Goal: Task Accomplishment & Management: Use online tool/utility

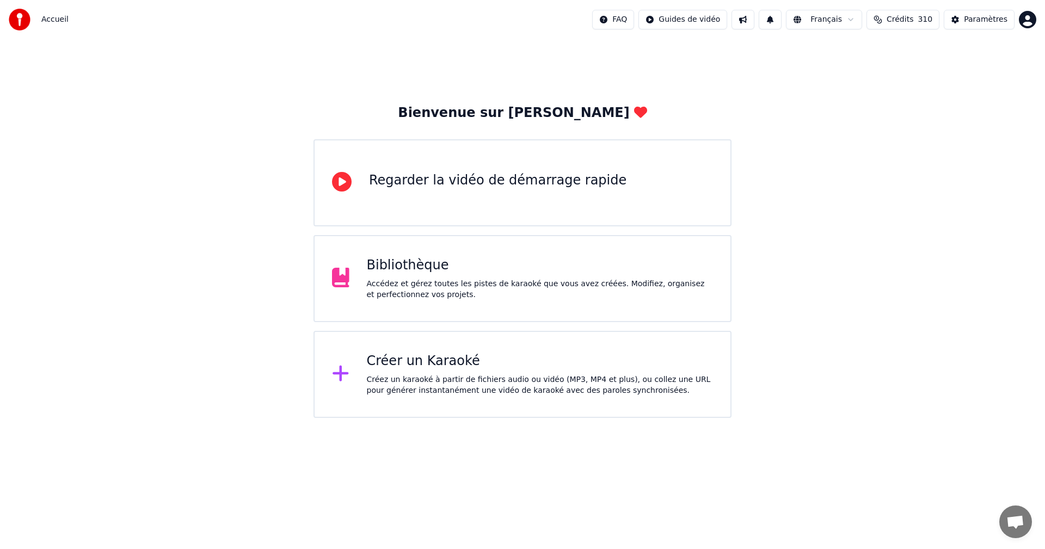
click at [625, 348] on div "Créer un Karaoké Créez un karaoké à partir de fichiers audio ou vidéo (MP3, MP4…" at bounding box center [522, 374] width 418 height 87
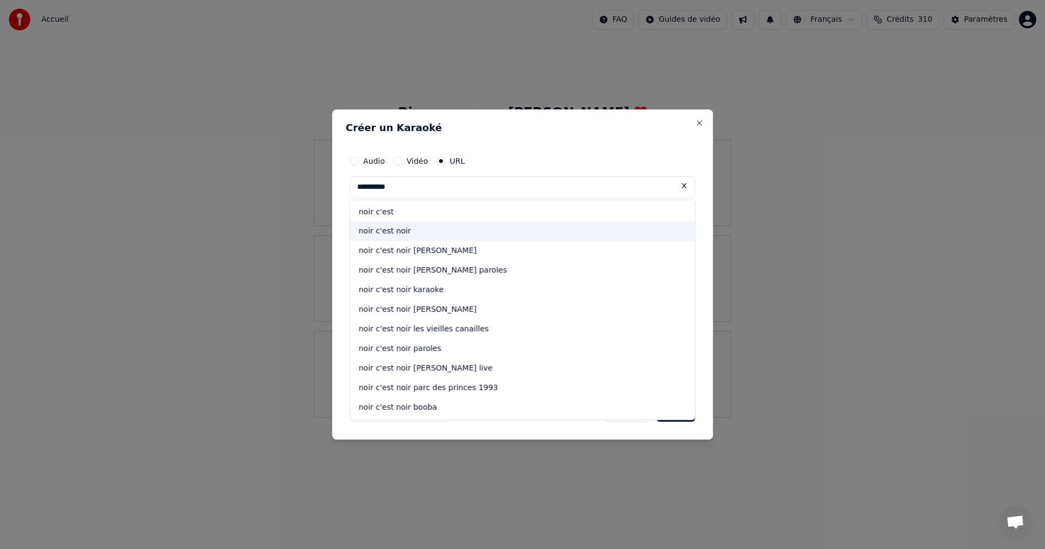
click at [410, 231] on div "noir c'est noir" at bounding box center [522, 232] width 345 height 20
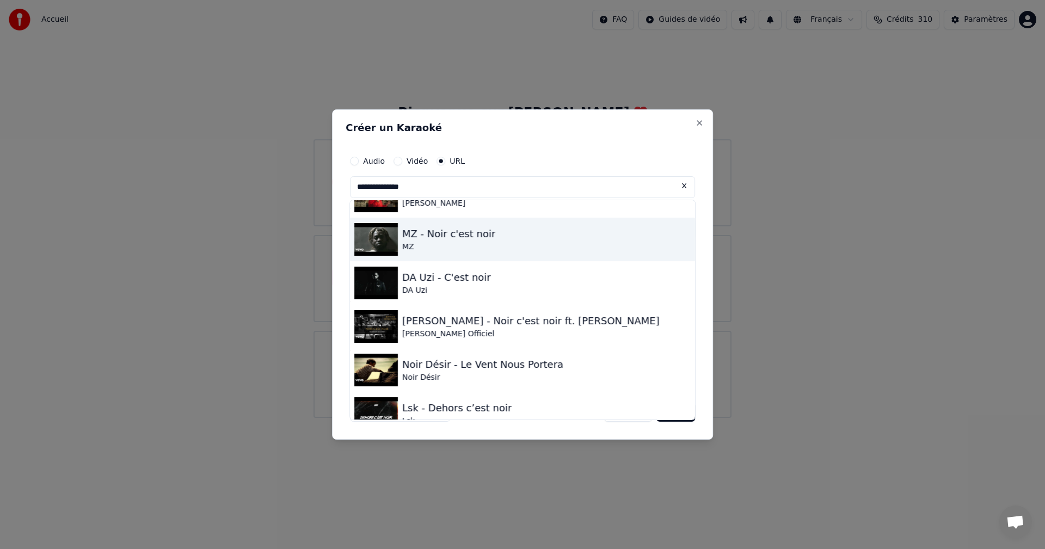
scroll to position [218, 0]
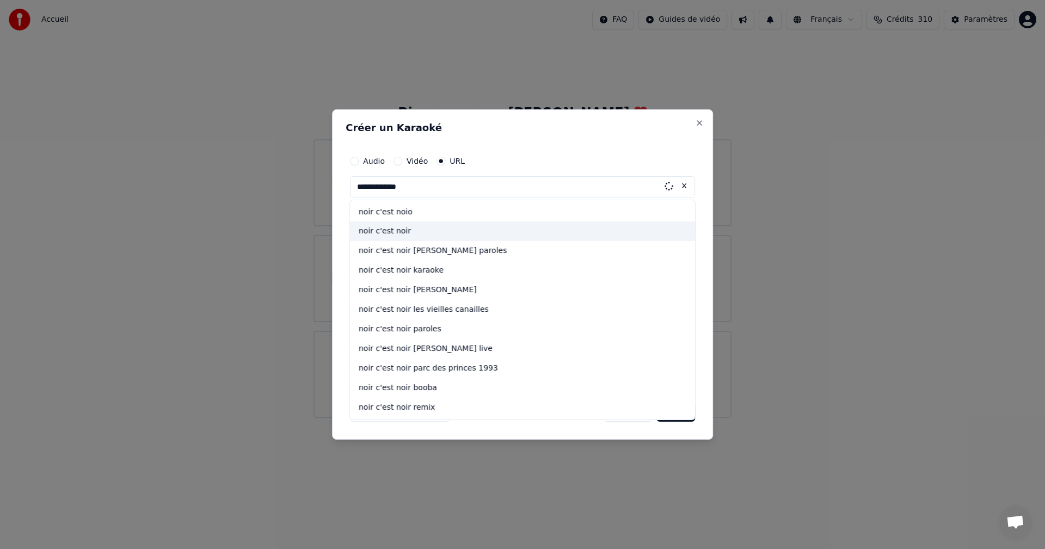
type input "**********"
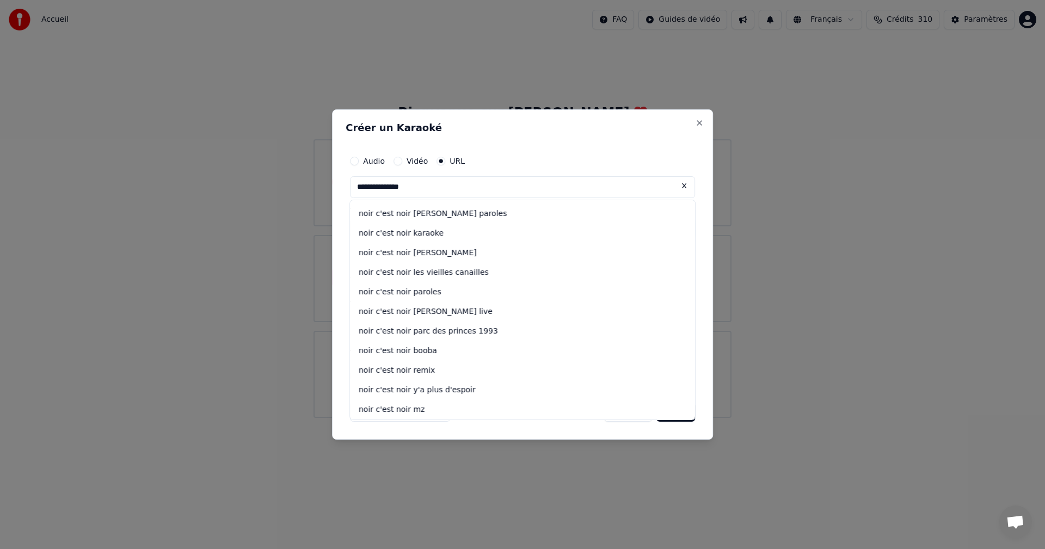
scroll to position [59, 0]
click at [695, 123] on button "Close" at bounding box center [699, 123] width 9 height 9
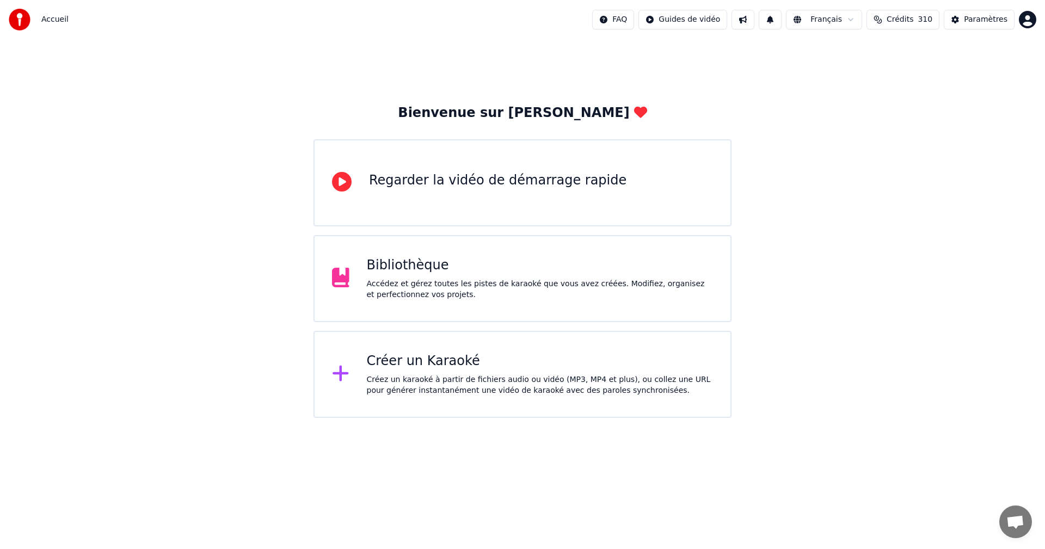
click at [556, 401] on div "Créer un Karaoké Créez un karaoké à partir de fichiers audio ou vidéo (MP3, MP4…" at bounding box center [522, 374] width 418 height 87
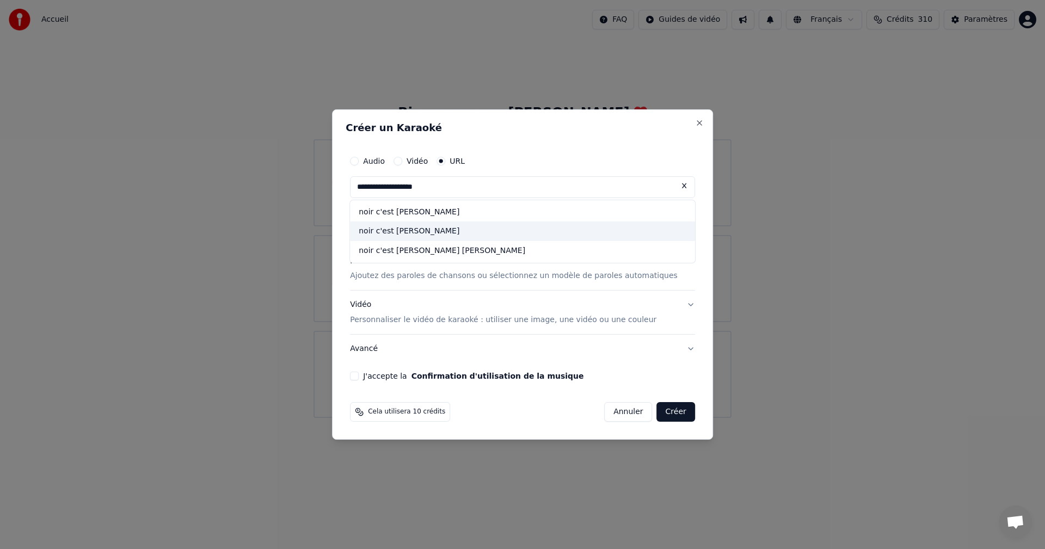
click at [434, 230] on div "noir c'est [PERSON_NAME]" at bounding box center [522, 232] width 345 height 20
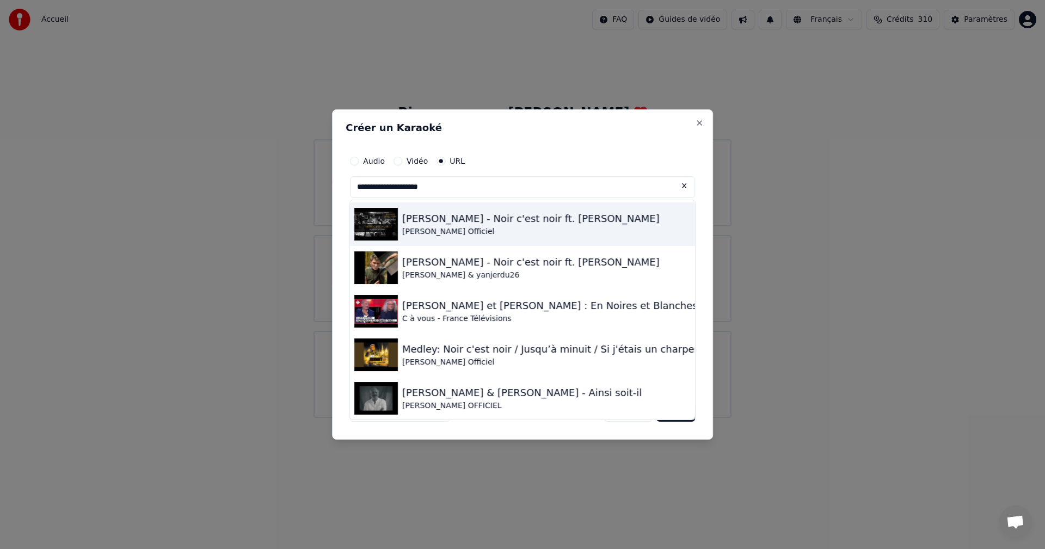
click at [482, 230] on div "[PERSON_NAME] Officiel" at bounding box center [530, 231] width 257 height 11
type input "**********"
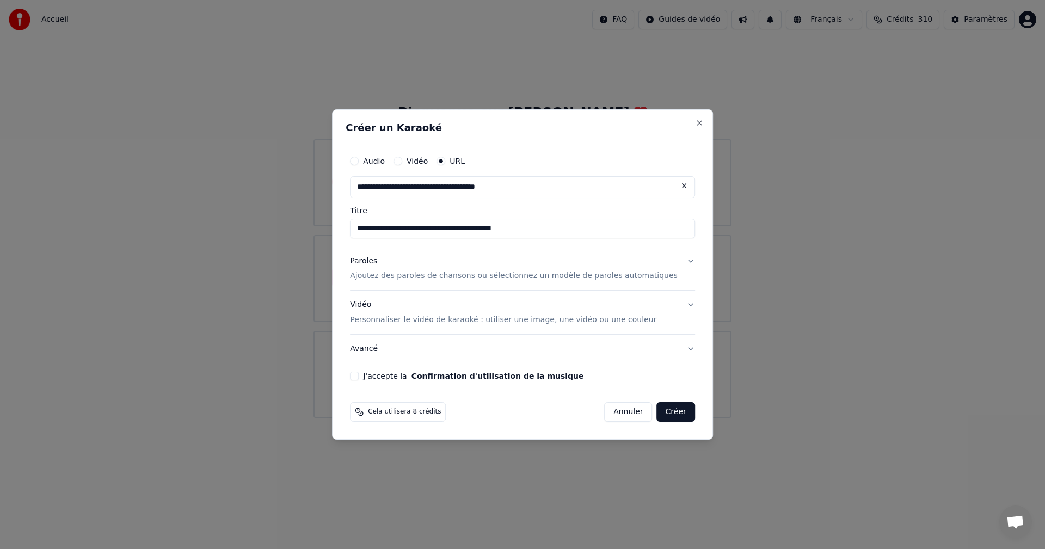
click at [482, 230] on input "**********" at bounding box center [522, 229] width 345 height 20
click at [541, 224] on input "**********" at bounding box center [522, 229] width 345 height 20
click at [359, 375] on button "J'accepte la Confirmation d'utilisation de la musique" at bounding box center [354, 376] width 9 height 9
click at [657, 415] on button "Créer" at bounding box center [676, 412] width 38 height 20
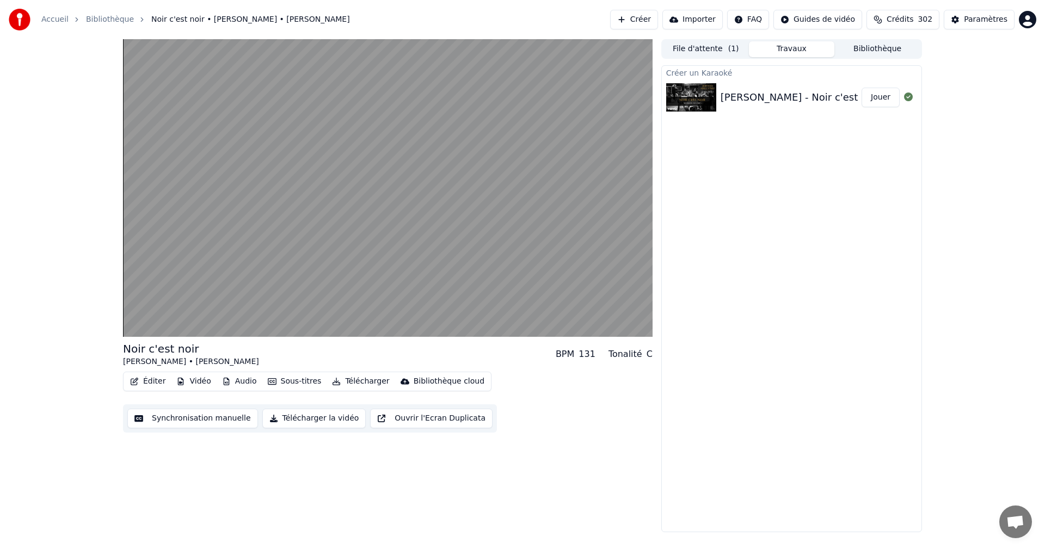
click at [888, 93] on button "Jouer" at bounding box center [880, 98] width 38 height 20
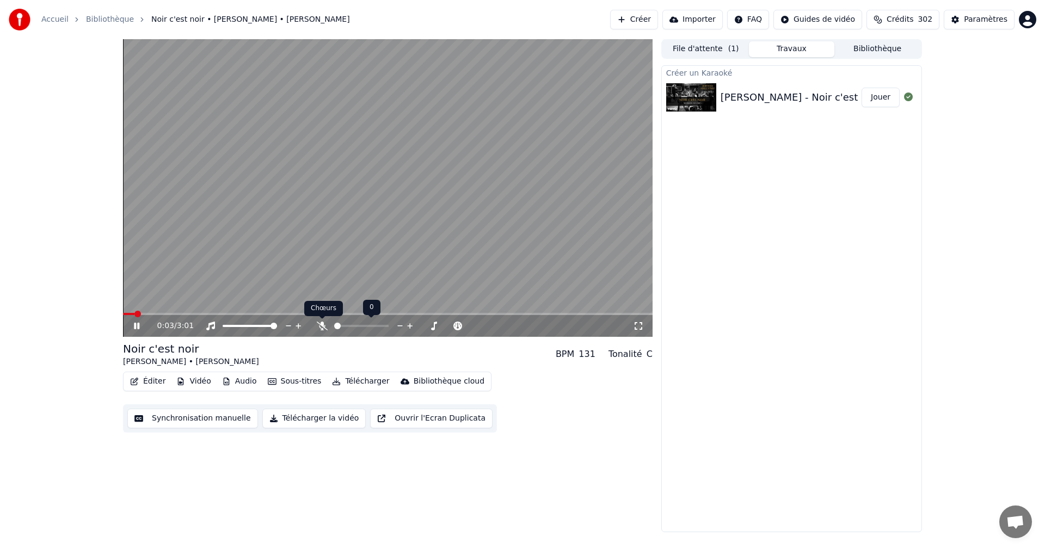
click at [318, 324] on icon at bounding box center [322, 326] width 11 height 9
click at [638, 324] on icon at bounding box center [638, 326] width 11 height 9
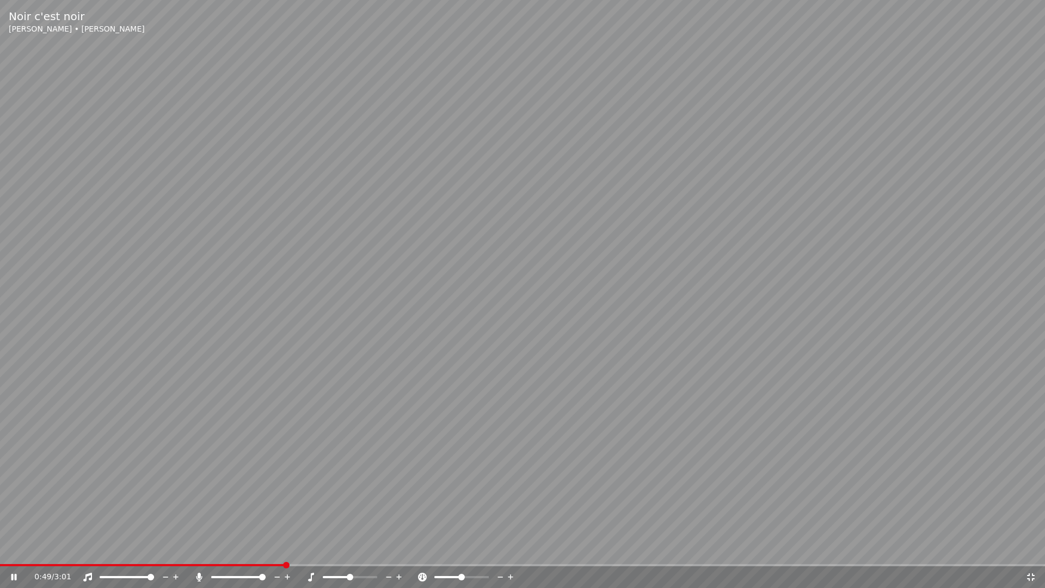
click at [1033, 549] on icon at bounding box center [1031, 577] width 8 height 8
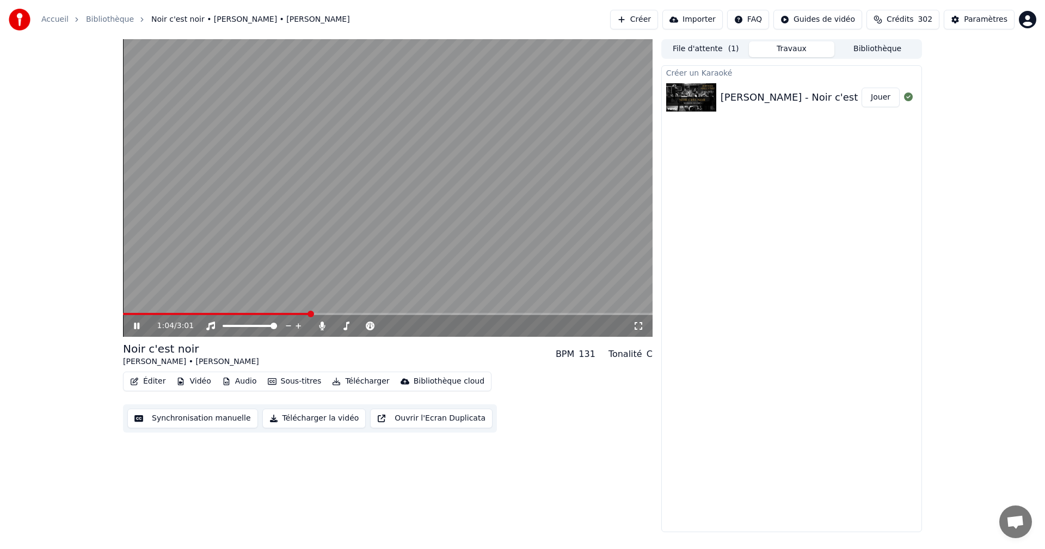
click at [139, 326] on icon at bounding box center [136, 326] width 5 height 7
click at [894, 51] on button "Bibliothèque" at bounding box center [877, 49] width 86 height 16
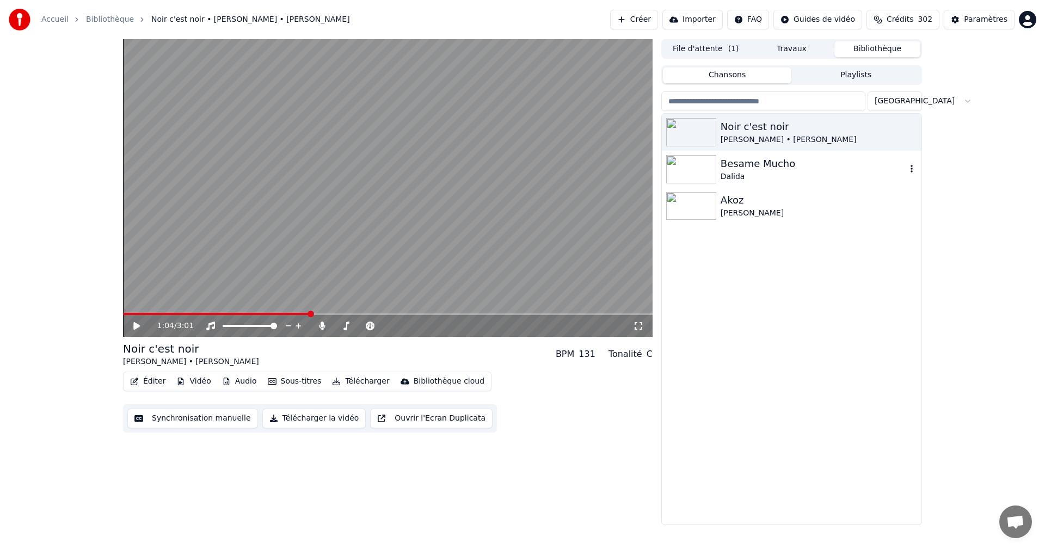
click at [791, 163] on div "Besame Mucho" at bounding box center [813, 163] width 186 height 15
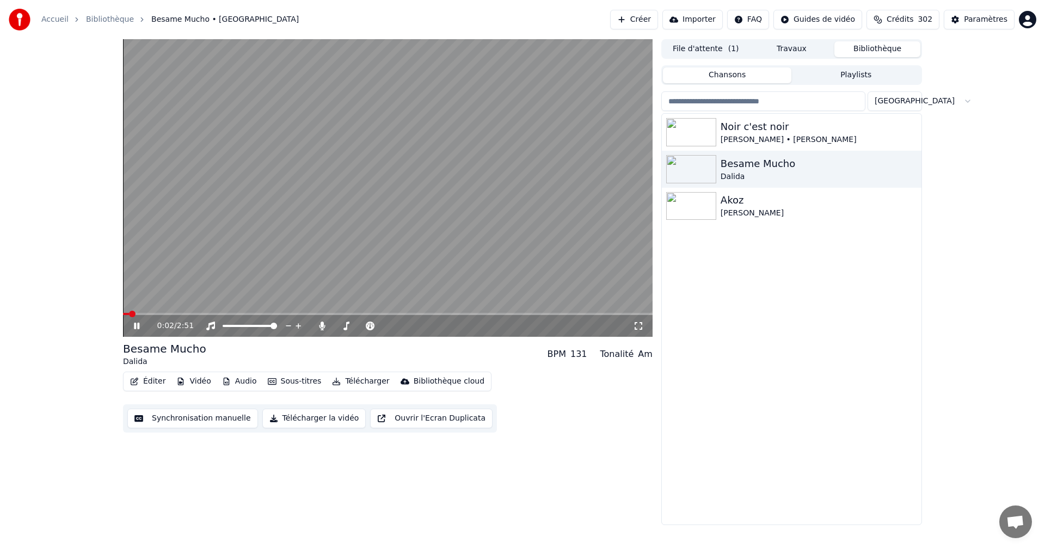
click at [182, 313] on span at bounding box center [387, 314] width 529 height 2
click at [638, 328] on icon at bounding box center [638, 326] width 11 height 9
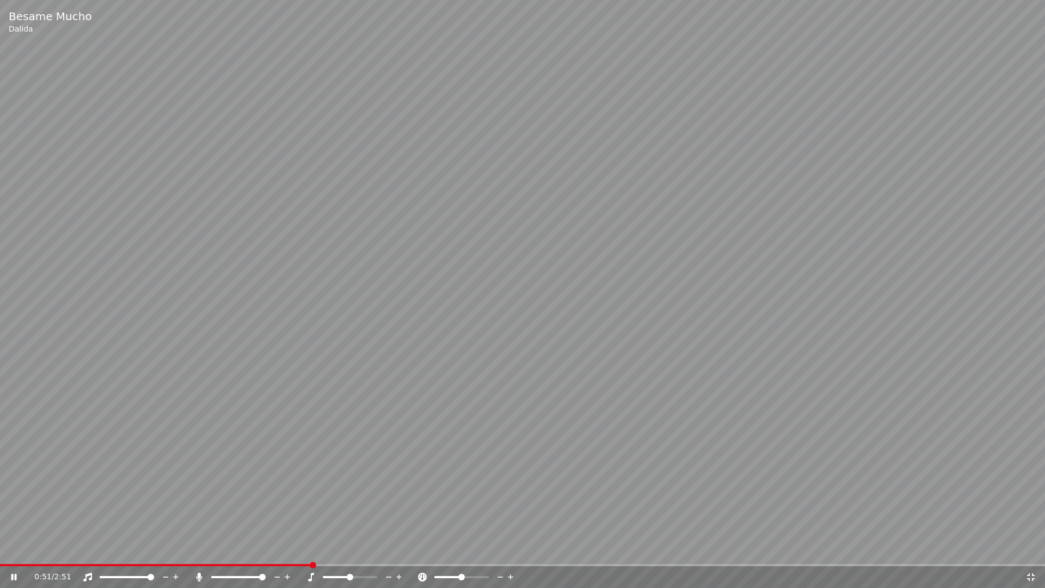
click at [1032, 549] on div "0:51 / 2:51" at bounding box center [522, 577] width 1045 height 22
click at [1032, 549] on icon at bounding box center [1031, 577] width 8 height 8
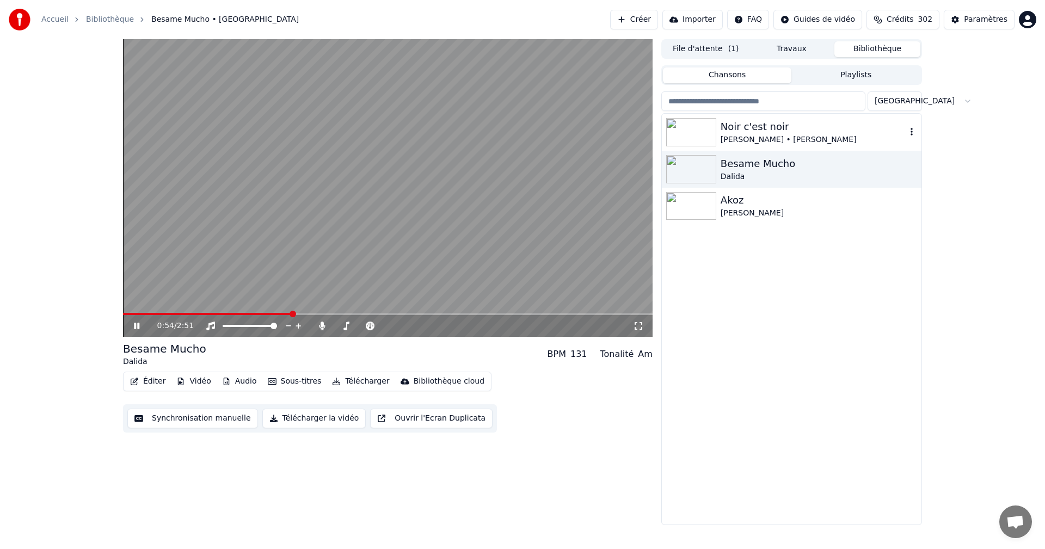
click at [777, 123] on div "Noir c'est noir" at bounding box center [813, 126] width 186 height 15
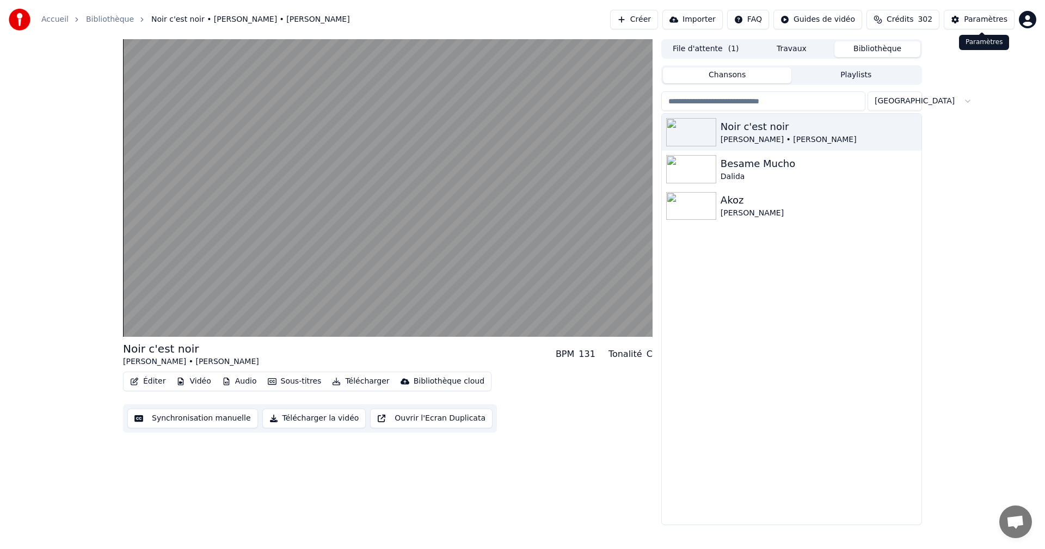
click at [980, 18] on div "Paramètres" at bounding box center [986, 19] width 44 height 11
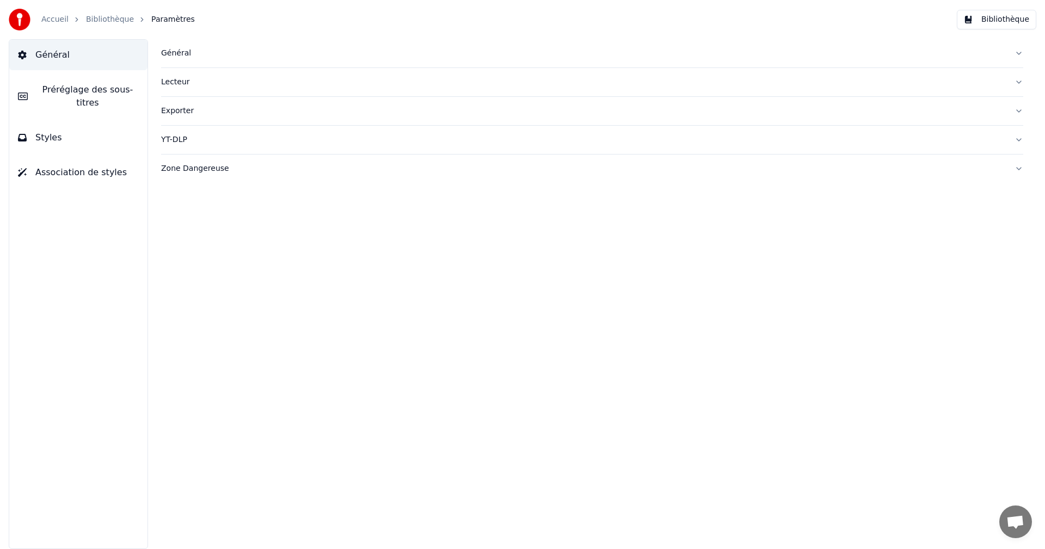
click at [125, 129] on button "Styles" at bounding box center [78, 137] width 138 height 30
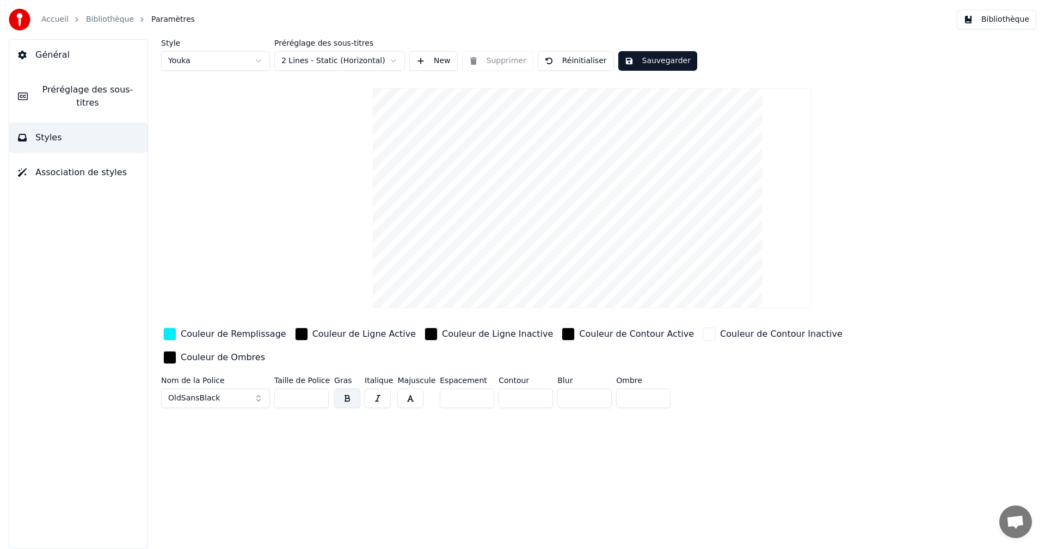
click at [220, 333] on div "Couleur de Remplissage" at bounding box center [234, 334] width 106 height 13
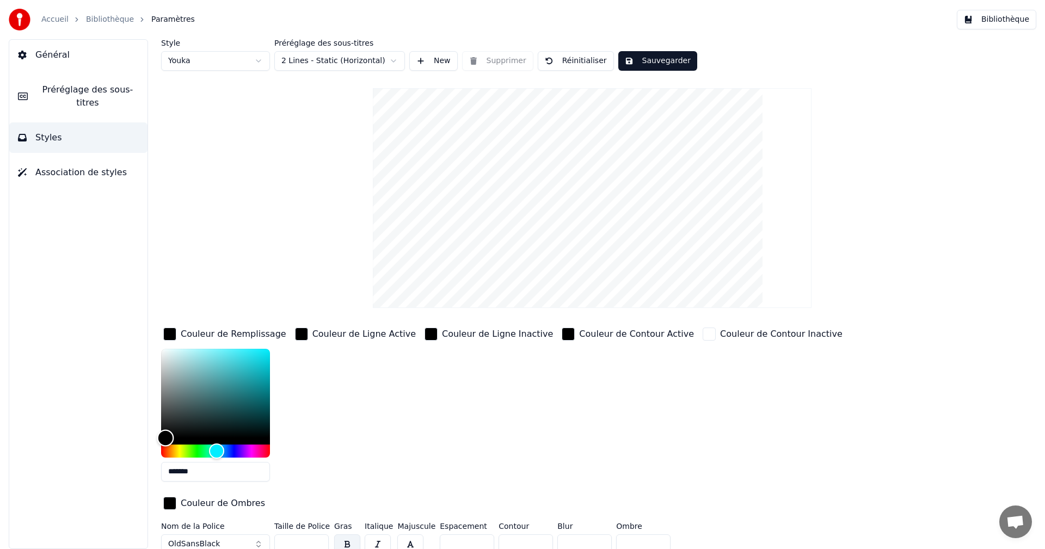
drag, startPoint x: 272, startPoint y: 347, endPoint x: 164, endPoint y: 438, distance: 141.0
click at [164, 438] on div "Color" at bounding box center [165, 437] width 17 height 17
type input "*******"
drag, startPoint x: 168, startPoint y: 432, endPoint x: 188, endPoint y: 429, distance: 20.3
click at [164, 445] on div "Color" at bounding box center [164, 437] width 17 height 17
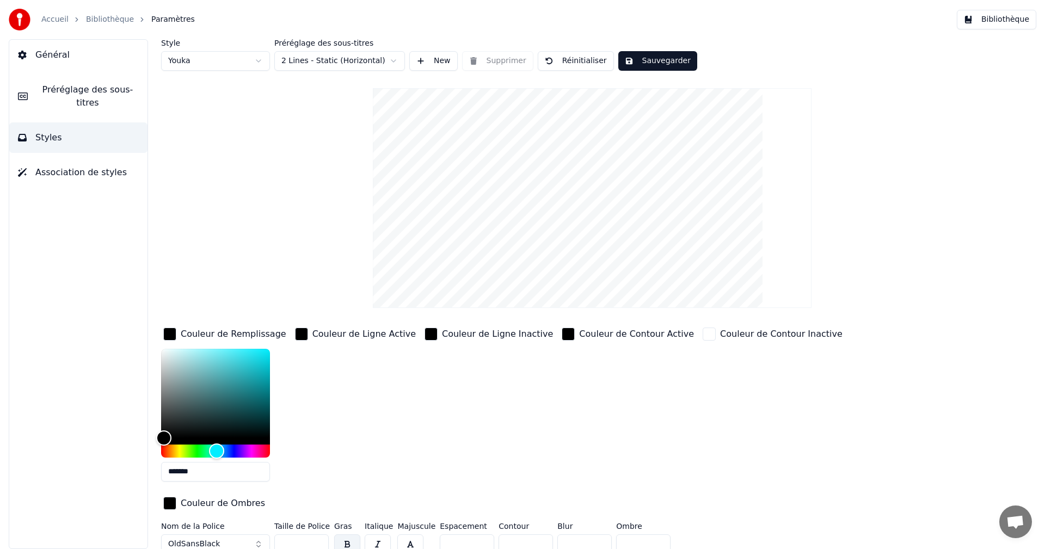
click at [655, 60] on button "Sauvegarder" at bounding box center [657, 61] width 79 height 20
click at [1012, 22] on button "Bibliothèque" at bounding box center [996, 20] width 79 height 20
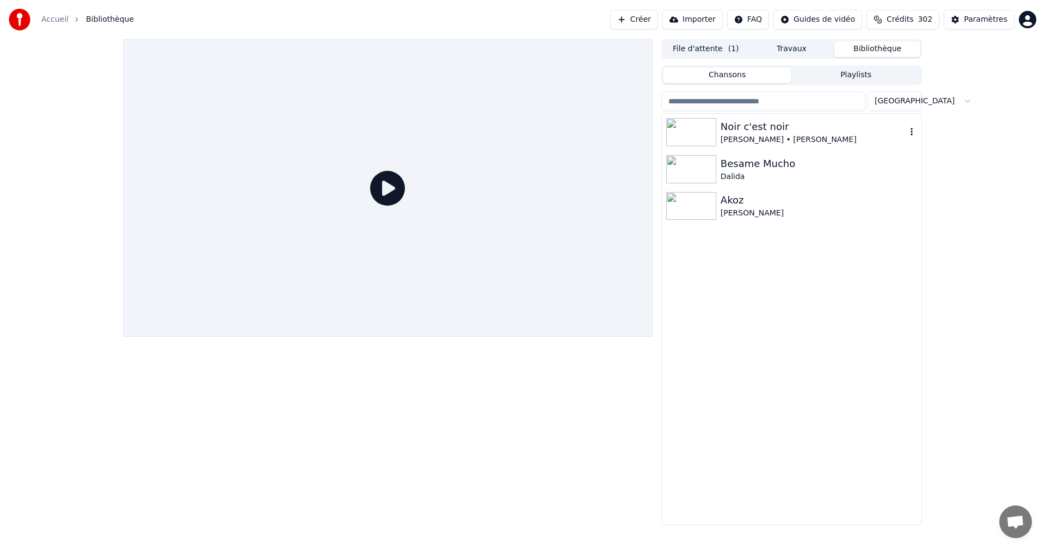
click at [769, 128] on div "Noir c'est noir" at bounding box center [813, 126] width 186 height 15
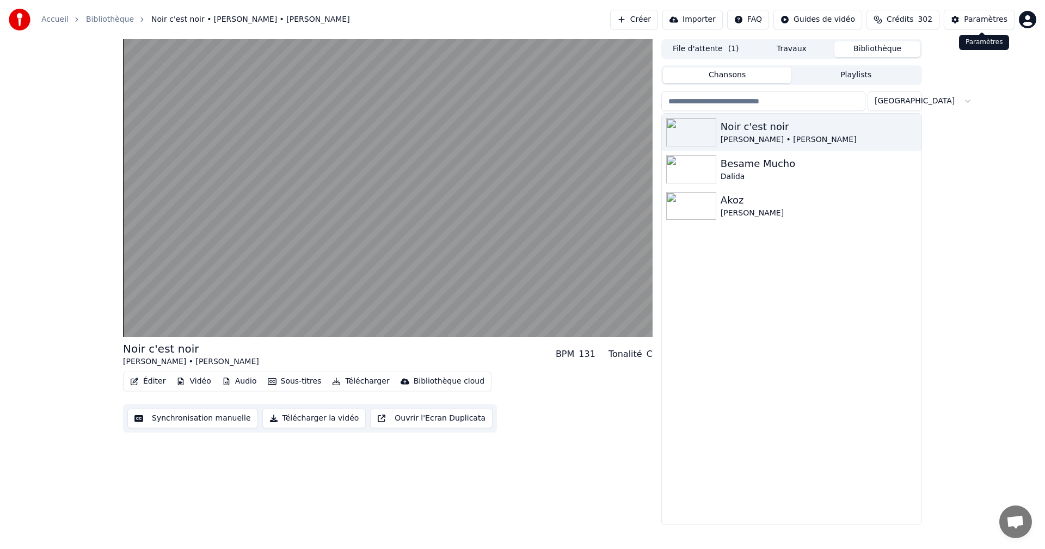
click at [971, 22] on div "Paramètres" at bounding box center [986, 19] width 44 height 11
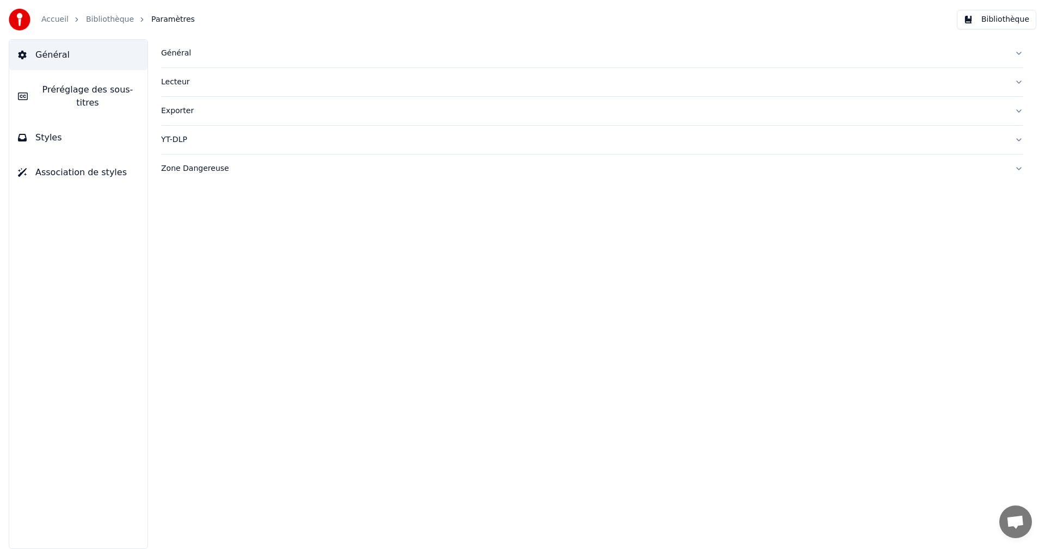
click at [78, 132] on button "Styles" at bounding box center [78, 137] width 138 height 30
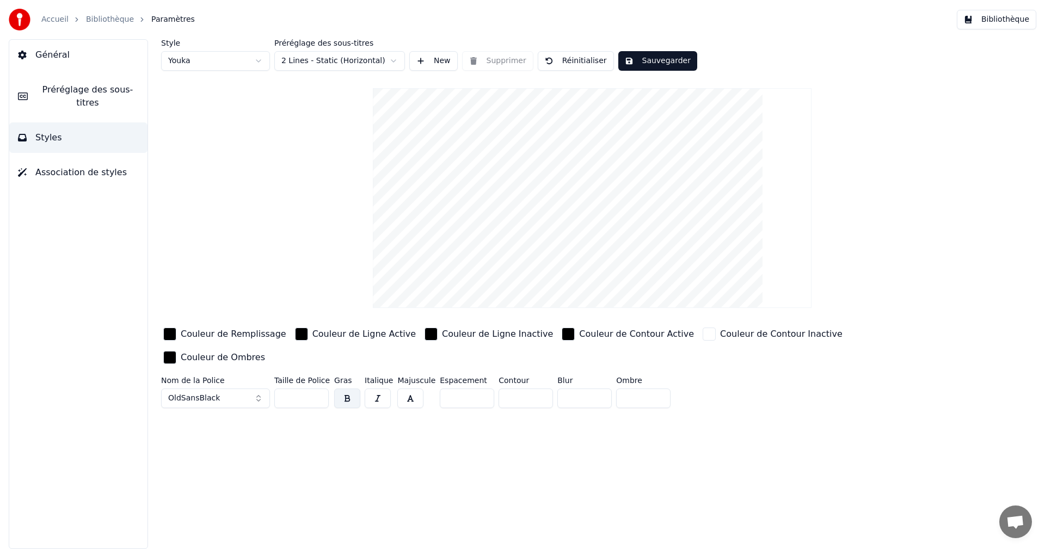
click at [219, 334] on div "Couleur de Remplissage" at bounding box center [234, 334] width 106 height 13
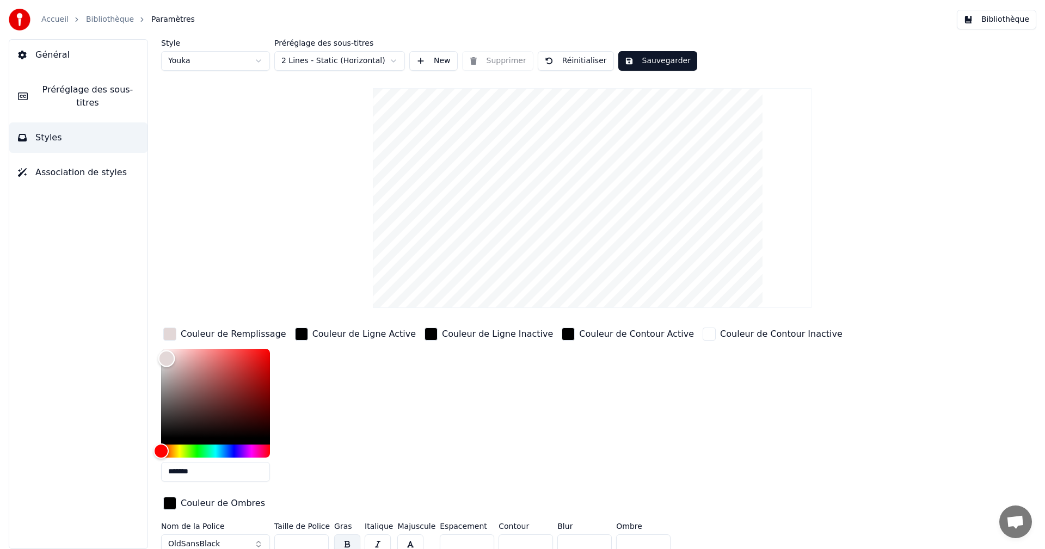
type input "*******"
drag, startPoint x: 160, startPoint y: 440, endPoint x: 159, endPoint y: 345, distance: 94.7
click at [159, 345] on div "Color" at bounding box center [161, 348] width 17 height 17
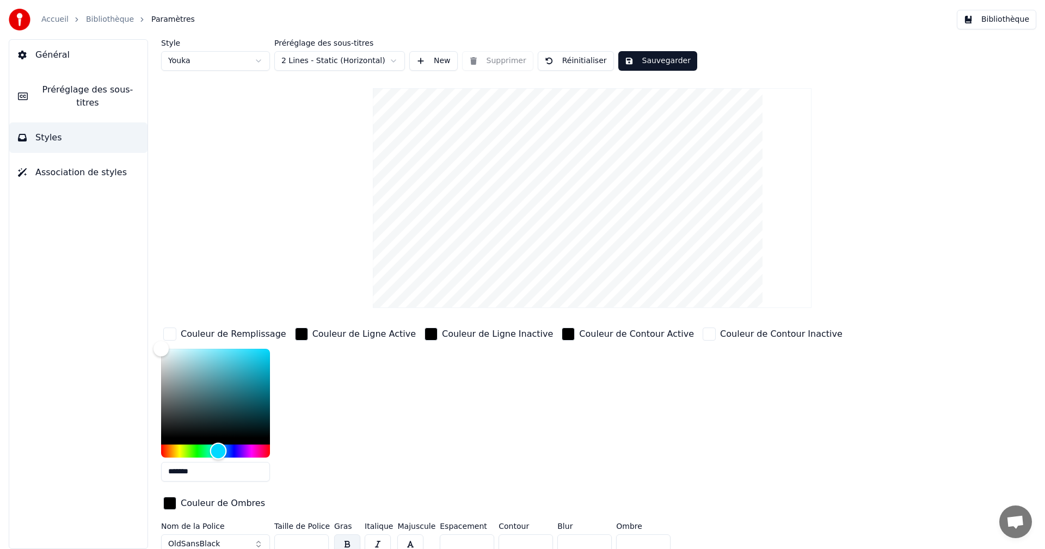
drag, startPoint x: 163, startPoint y: 451, endPoint x: 218, endPoint y: 451, distance: 55.0
click at [218, 451] on div "Hue" at bounding box center [218, 450] width 17 height 17
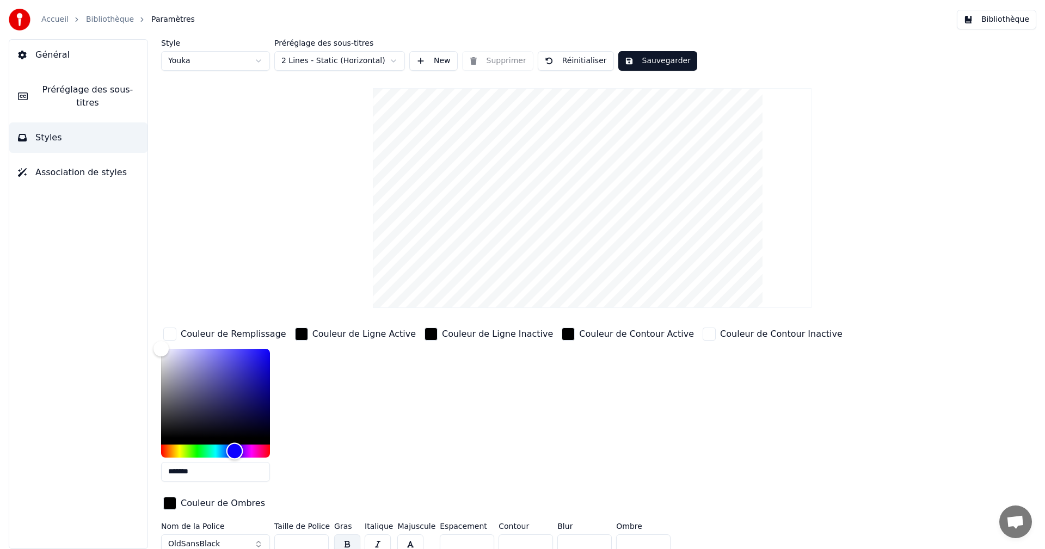
drag, startPoint x: 217, startPoint y: 447, endPoint x: 235, endPoint y: 449, distance: 18.0
click at [235, 449] on div "Hue" at bounding box center [234, 450] width 17 height 17
click at [644, 60] on button "Sauvegarder" at bounding box center [657, 61] width 79 height 20
click at [993, 24] on button "Bibliothèque" at bounding box center [996, 20] width 79 height 20
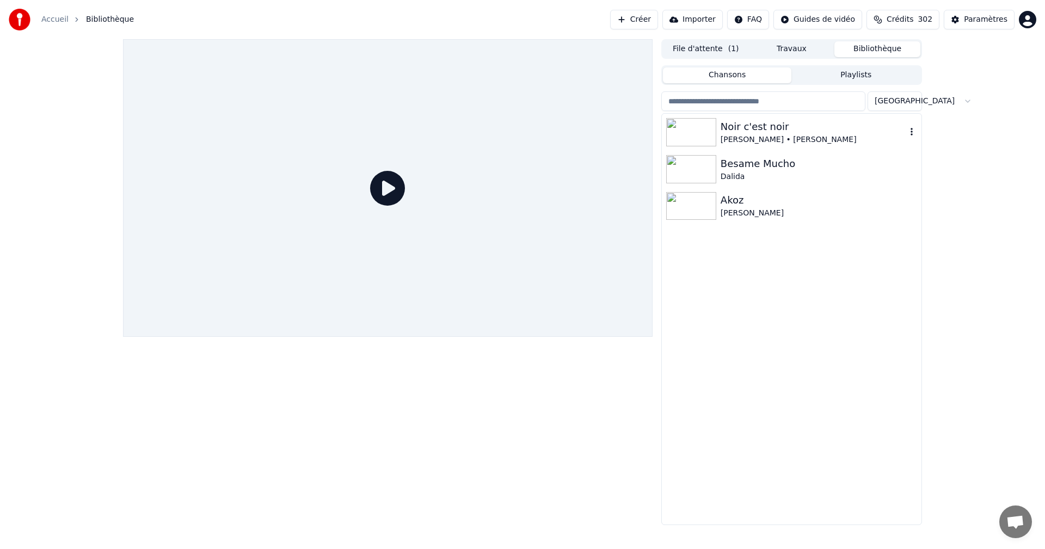
click at [749, 128] on div "Noir c'est noir" at bounding box center [813, 126] width 186 height 15
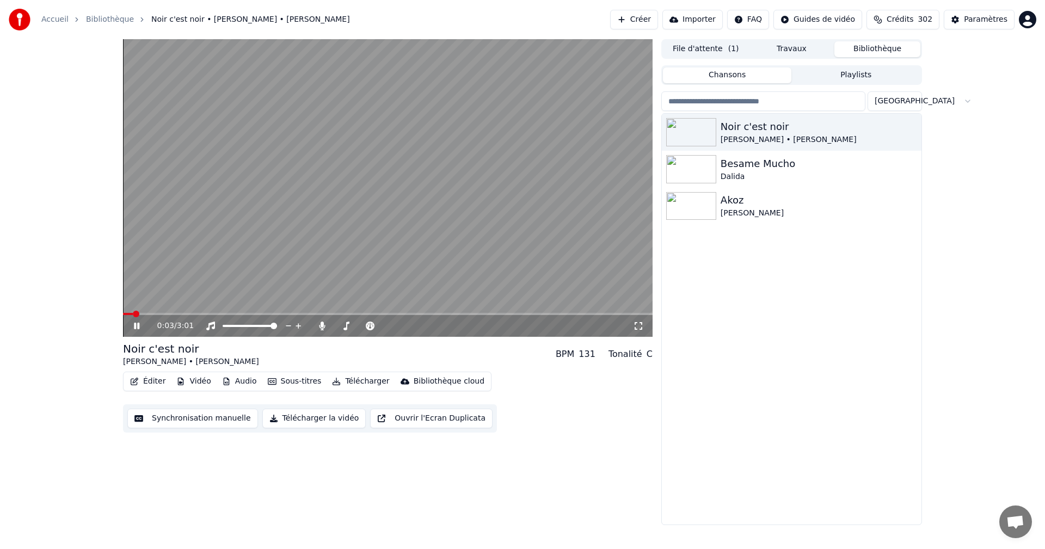
click at [149, 313] on span at bounding box center [387, 314] width 529 height 2
click at [927, 22] on span "302" at bounding box center [924, 19] width 15 height 11
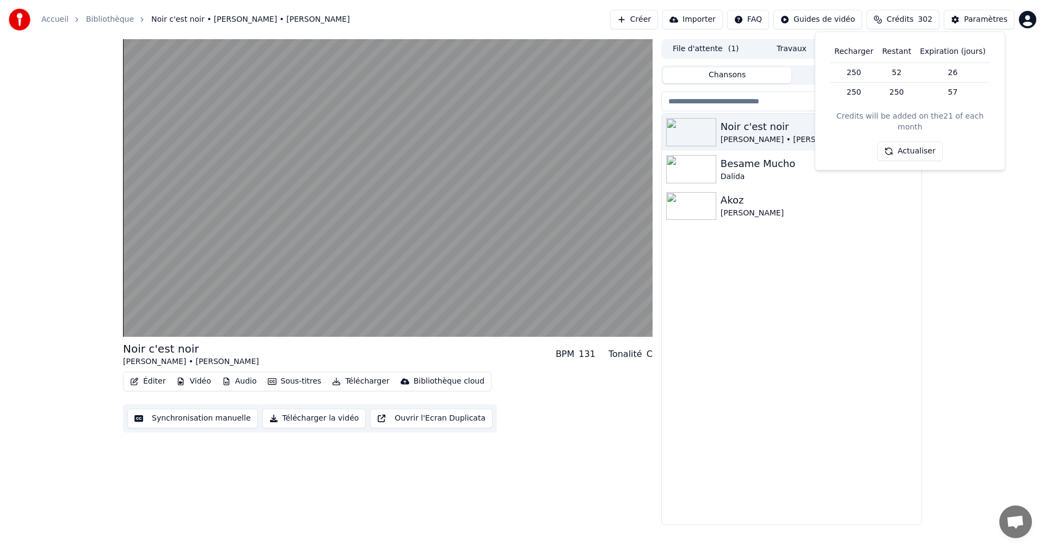
click at [927, 22] on span "302" at bounding box center [924, 19] width 15 height 11
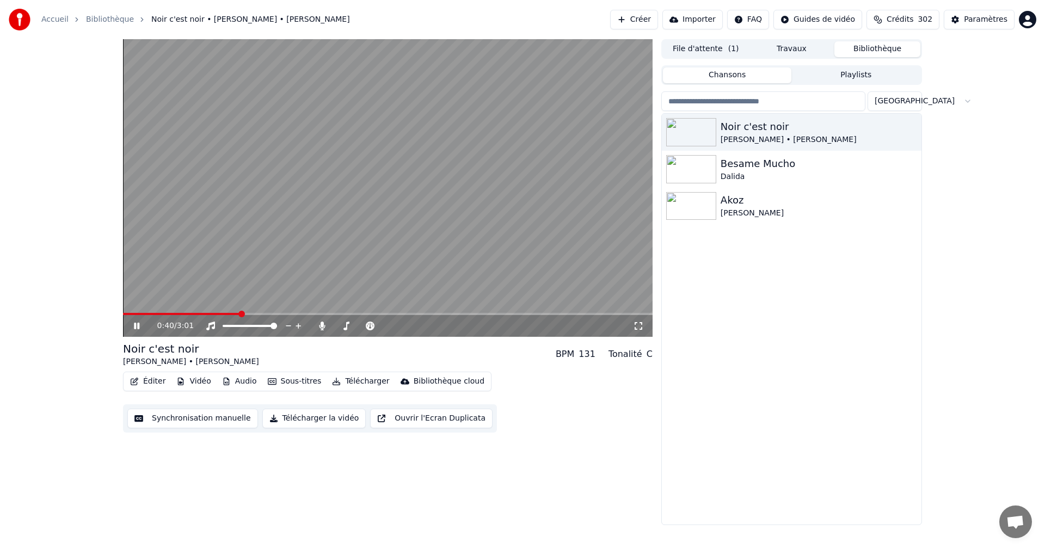
click at [642, 326] on icon at bounding box center [638, 326] width 11 height 9
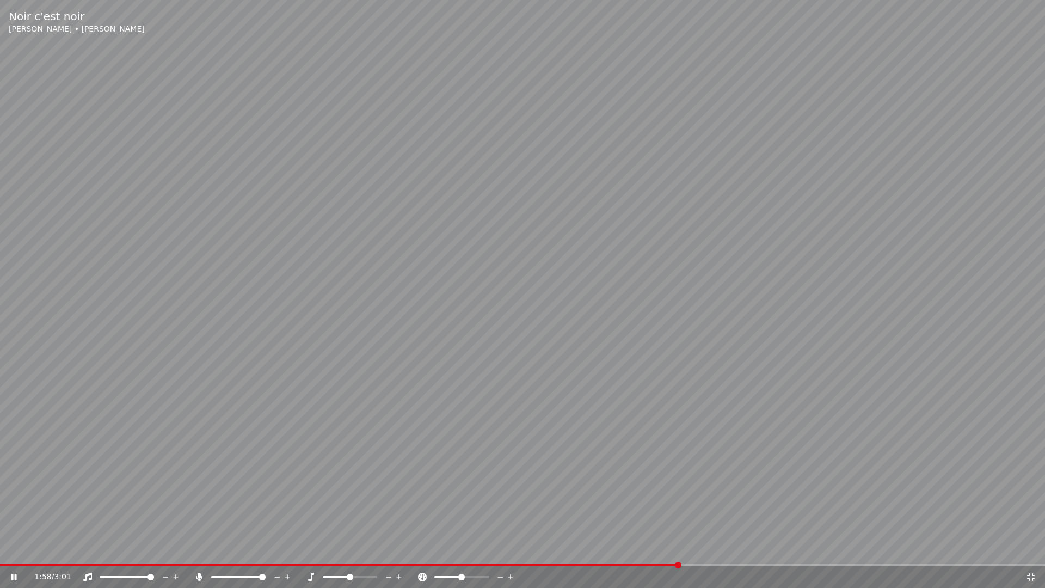
click at [1028, 549] on icon at bounding box center [1031, 577] width 8 height 8
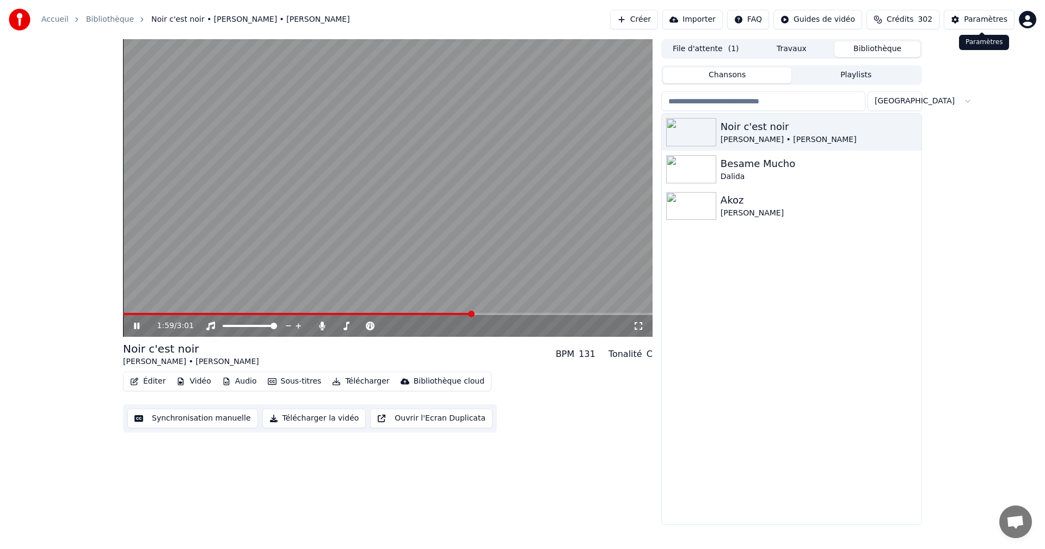
click at [985, 19] on div "Paramètres" at bounding box center [986, 19] width 44 height 11
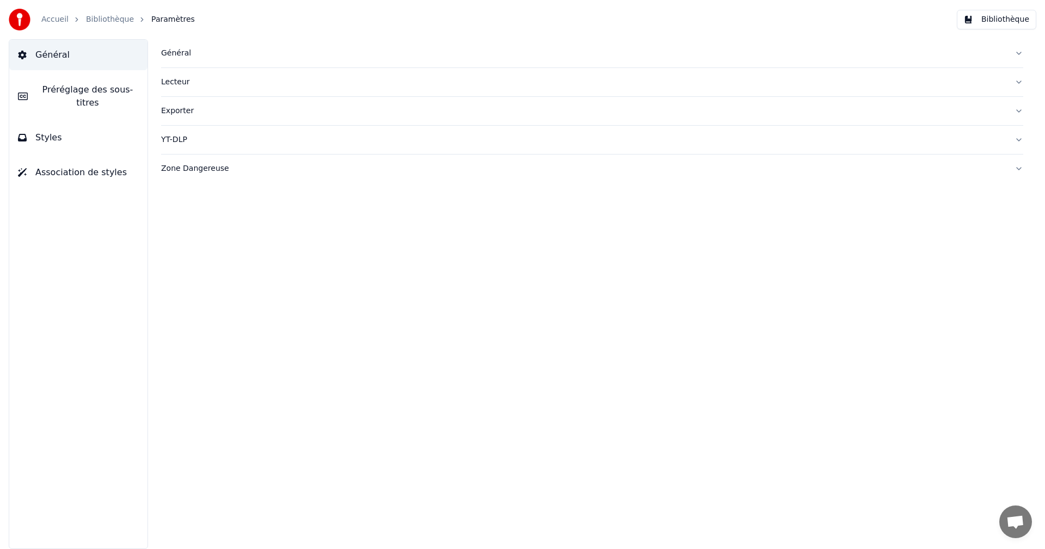
click at [101, 122] on button "Styles" at bounding box center [78, 137] width 138 height 30
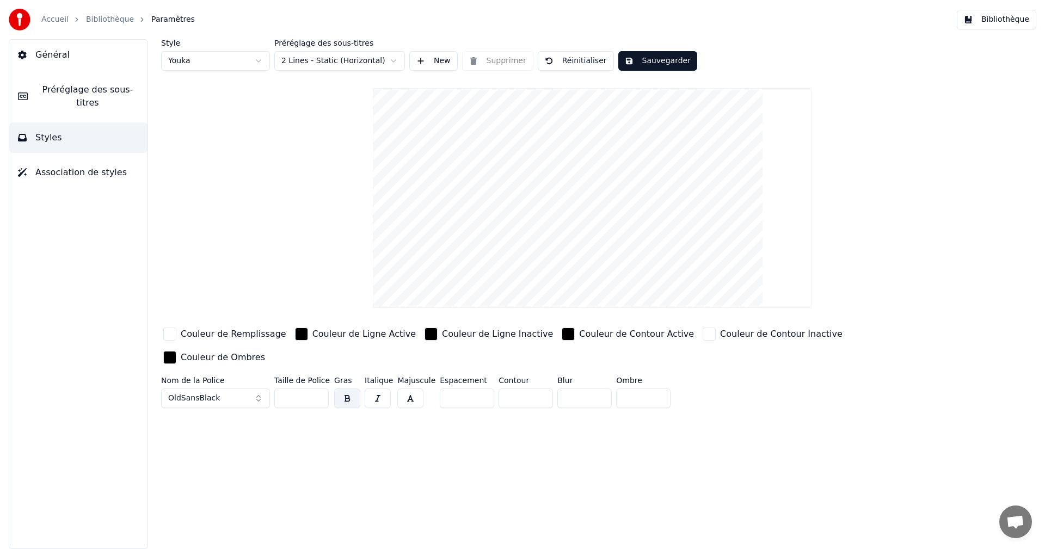
click at [646, 63] on button "Sauvegarder" at bounding box center [657, 61] width 79 height 20
click at [1019, 22] on button "Bibliothèque" at bounding box center [996, 20] width 79 height 20
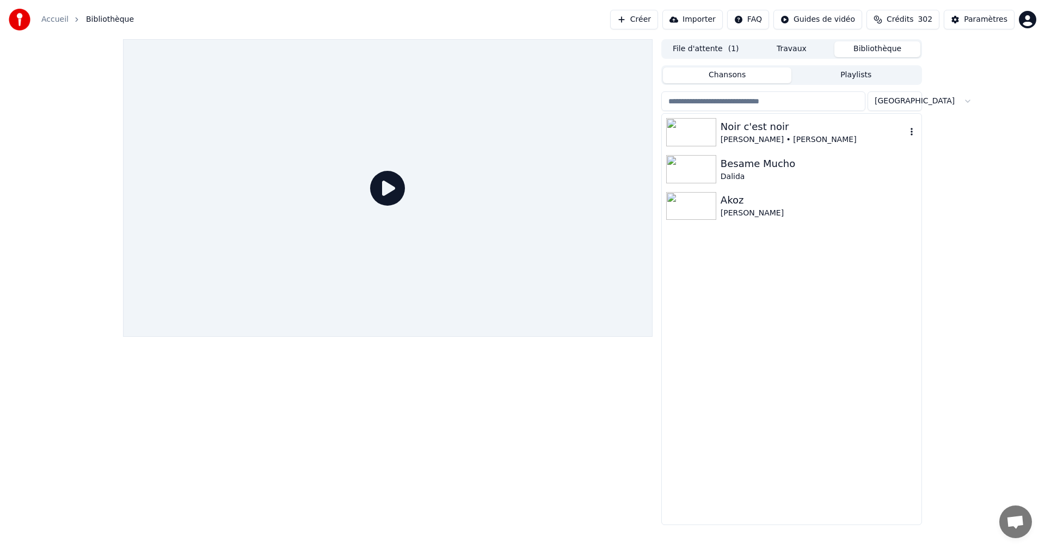
click at [787, 133] on div "Noir c'est noir" at bounding box center [813, 126] width 186 height 15
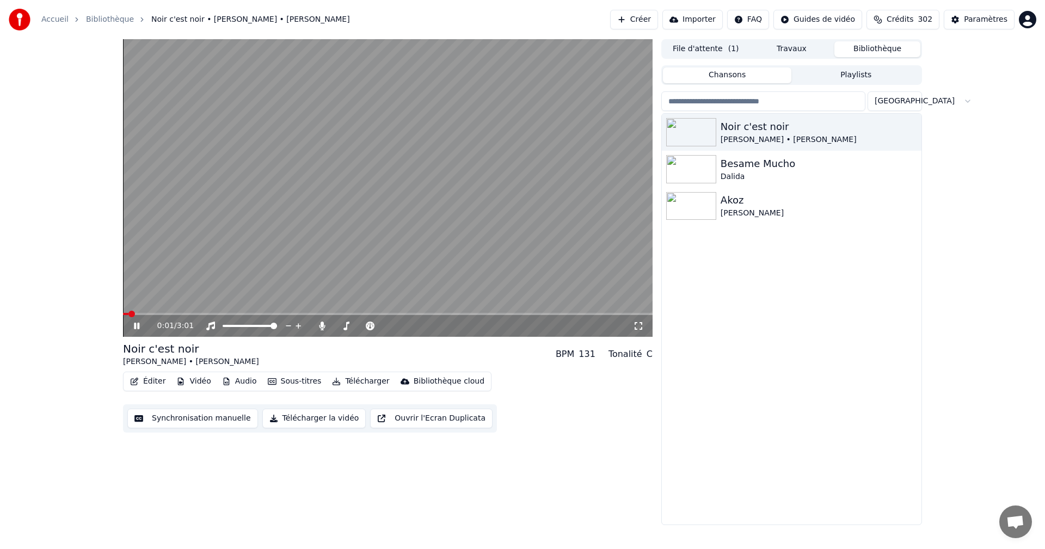
click at [224, 313] on span at bounding box center [387, 314] width 529 height 2
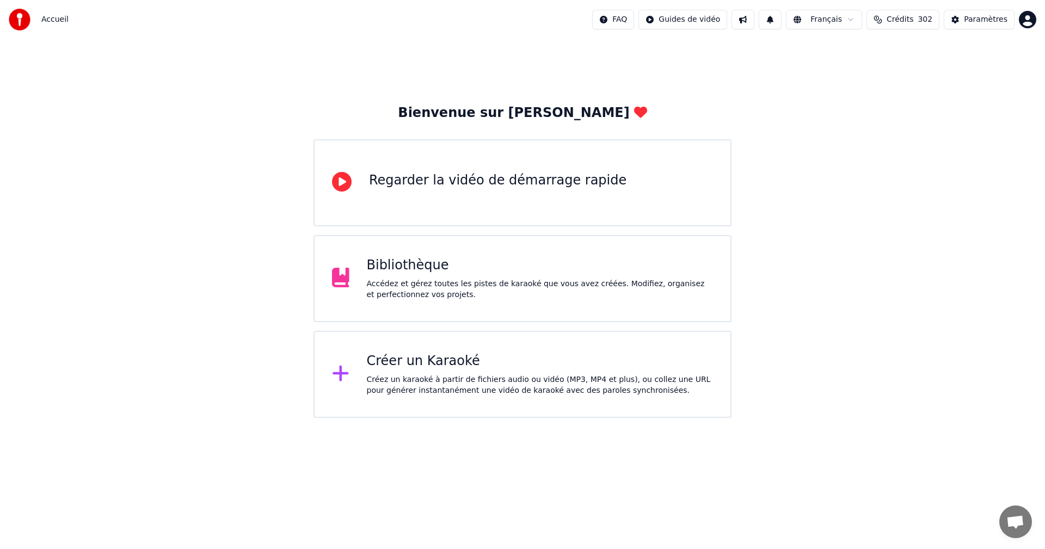
click at [640, 354] on div "Créer un Karaoké" at bounding box center [540, 361] width 347 height 17
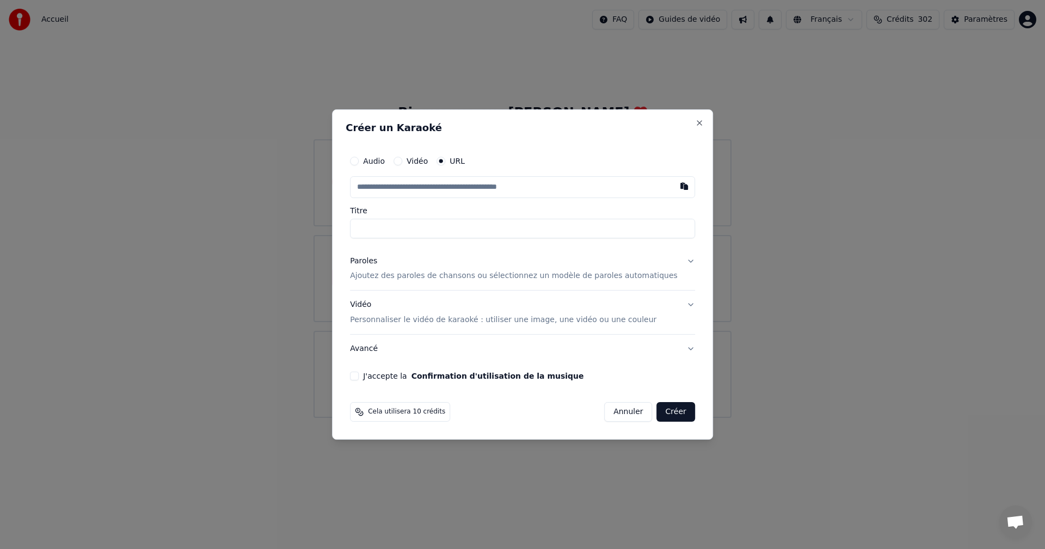
click at [402, 188] on input "text" at bounding box center [522, 187] width 345 height 22
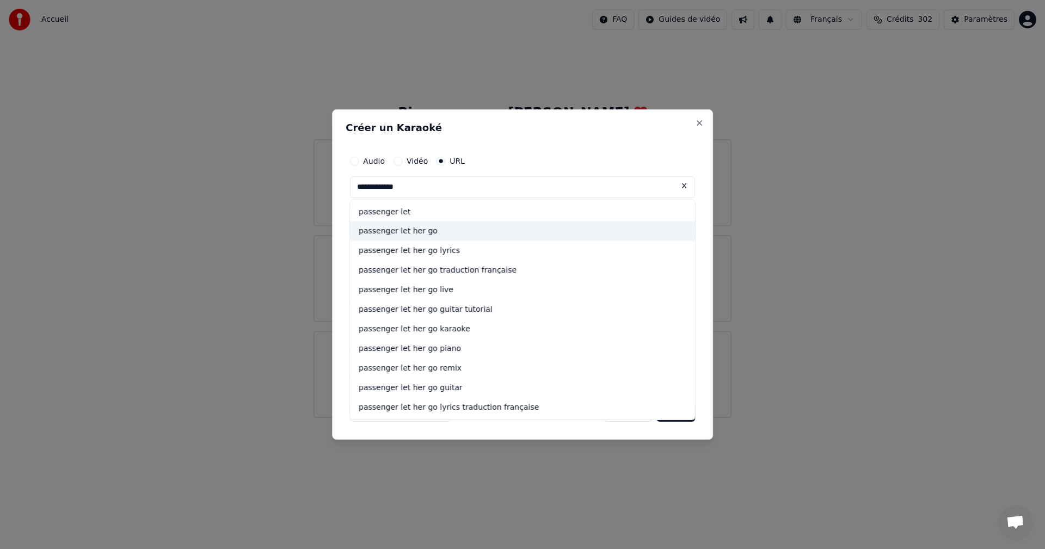
click at [500, 236] on div "passenger let her go" at bounding box center [522, 232] width 345 height 20
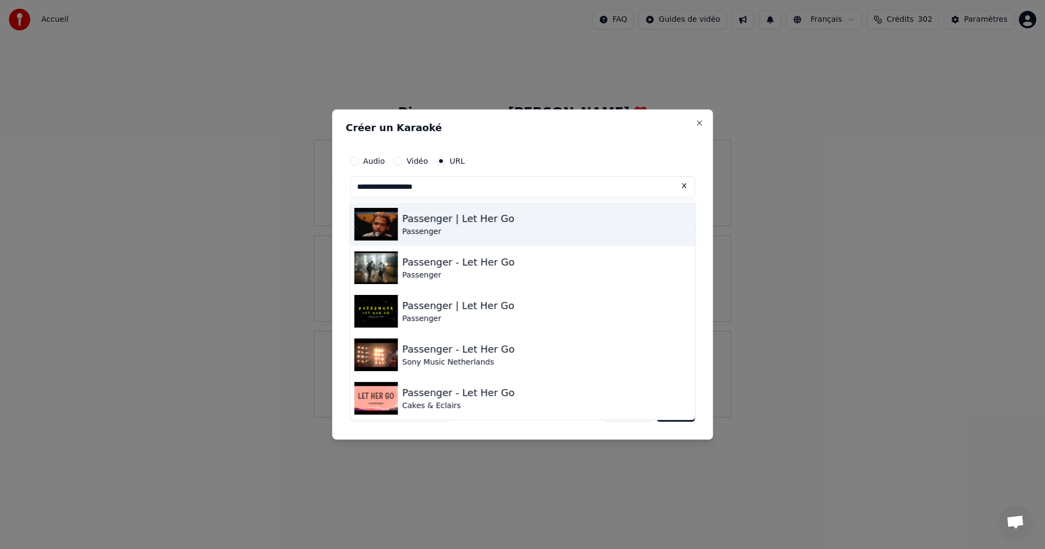
click at [490, 225] on div "Passenger | Let Her Go" at bounding box center [458, 218] width 112 height 15
type input "**********"
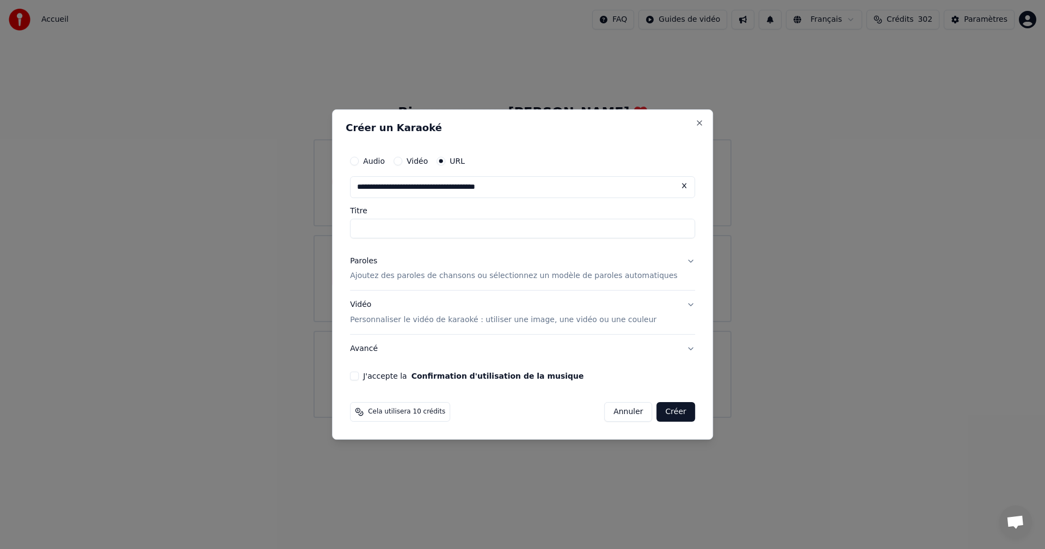
type input "**********"
click at [359, 376] on button "J'accepte la Confirmation d'utilisation de la musique" at bounding box center [354, 376] width 9 height 9
click at [657, 415] on button "Créer" at bounding box center [676, 412] width 38 height 20
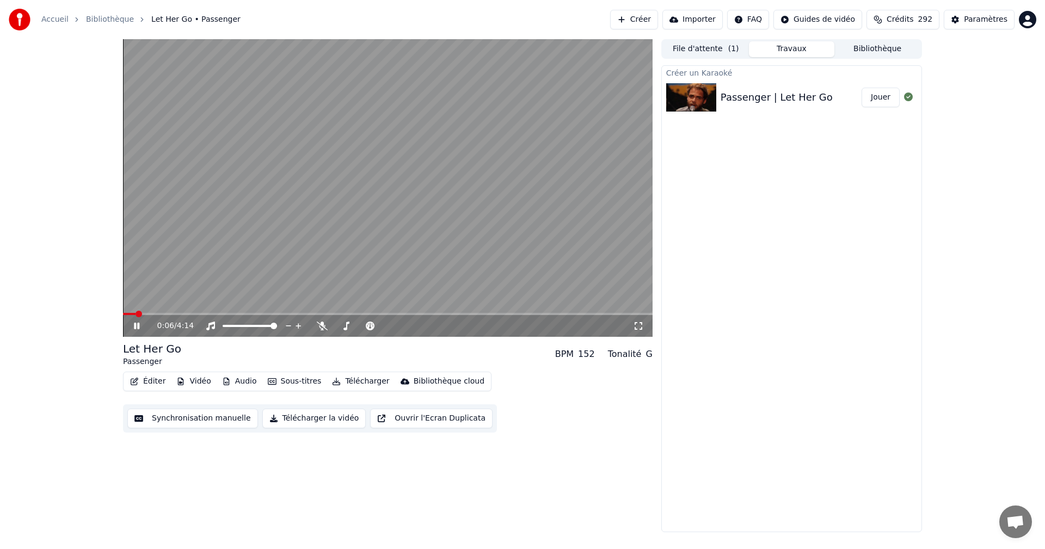
click at [637, 325] on icon at bounding box center [638, 326] width 11 height 9
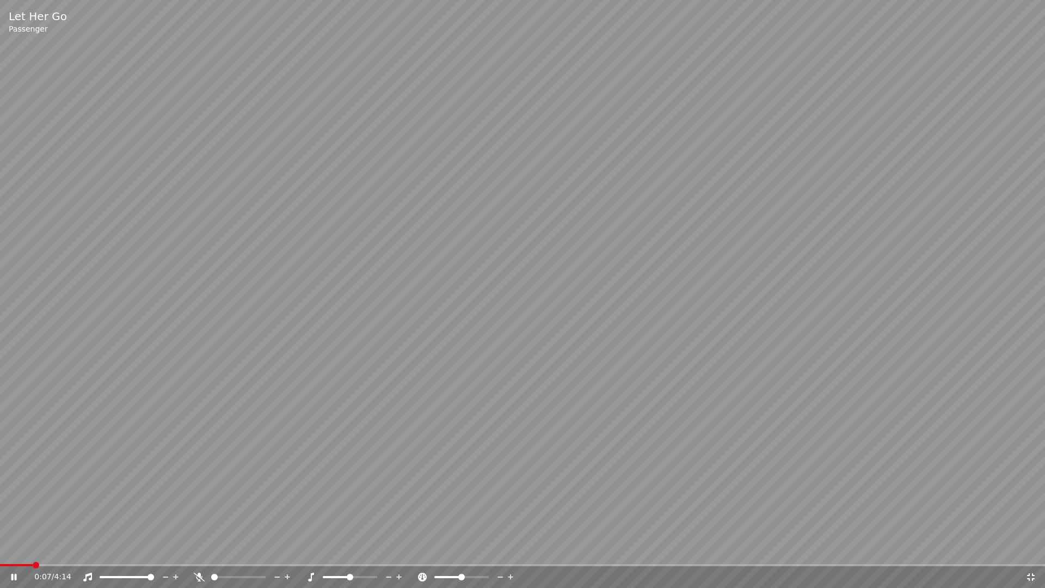
click at [1031, 549] on icon at bounding box center [1030, 576] width 11 height 9
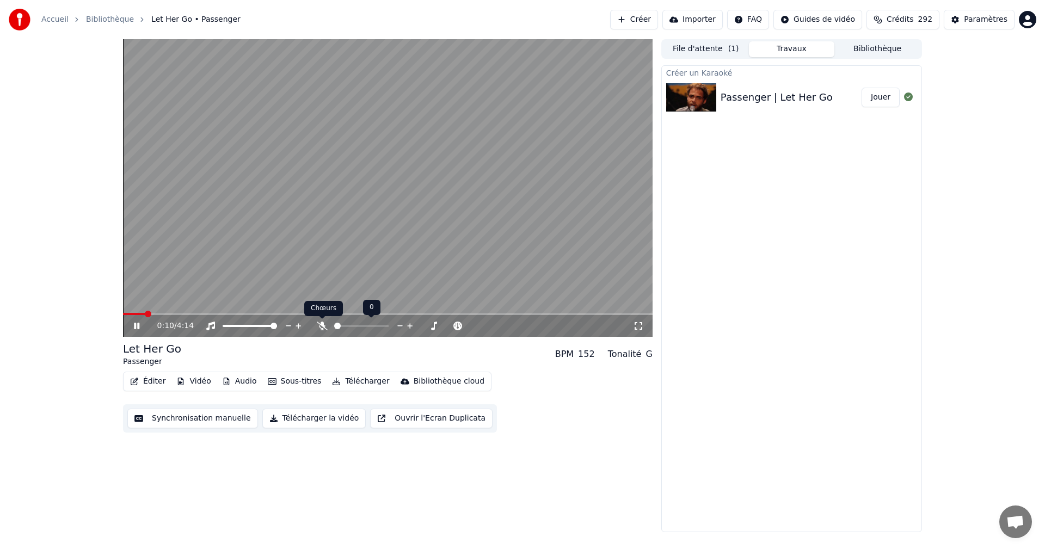
click at [319, 325] on icon at bounding box center [322, 326] width 11 height 9
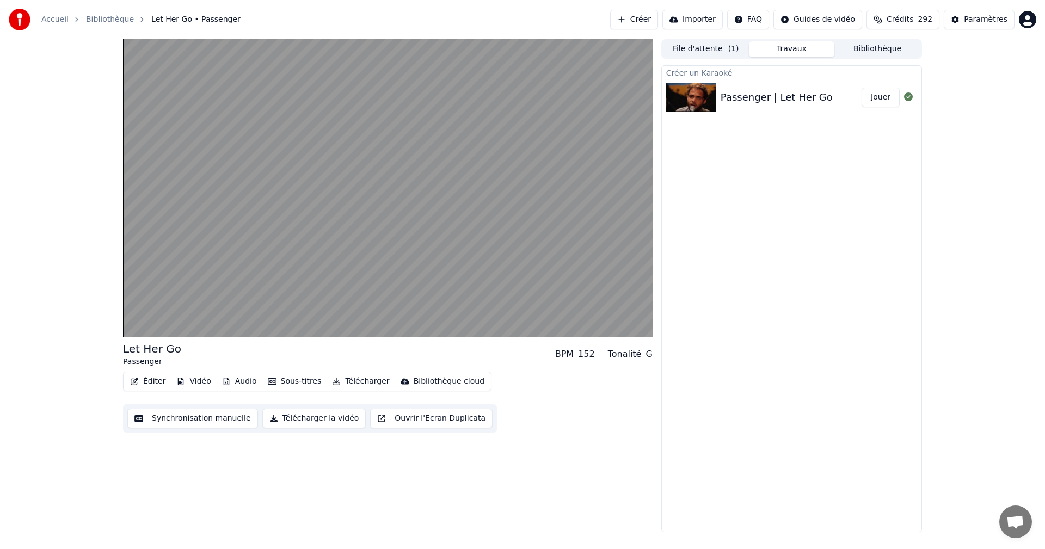
click at [875, 98] on button "Jouer" at bounding box center [880, 98] width 38 height 20
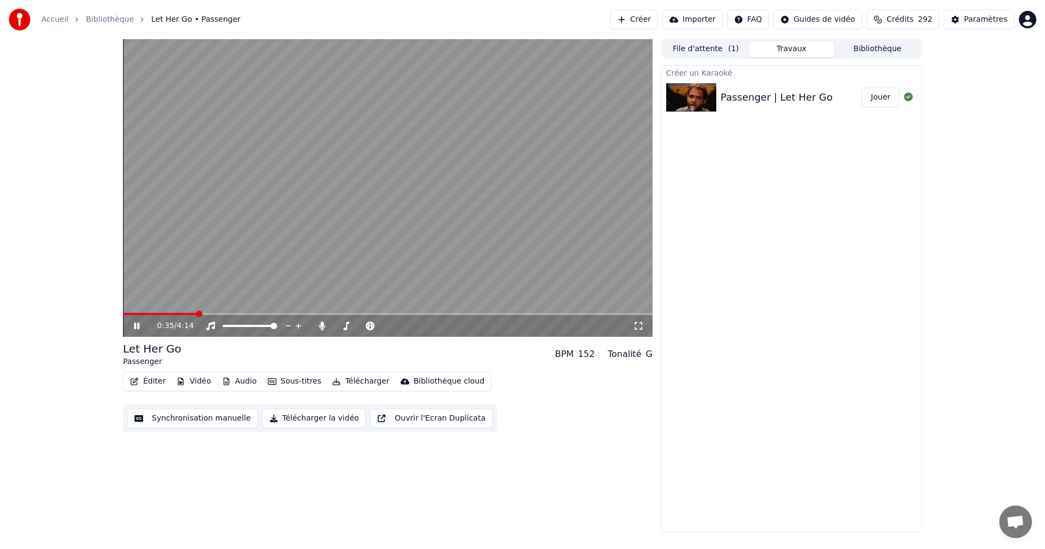
click at [638, 322] on icon at bounding box center [638, 326] width 11 height 9
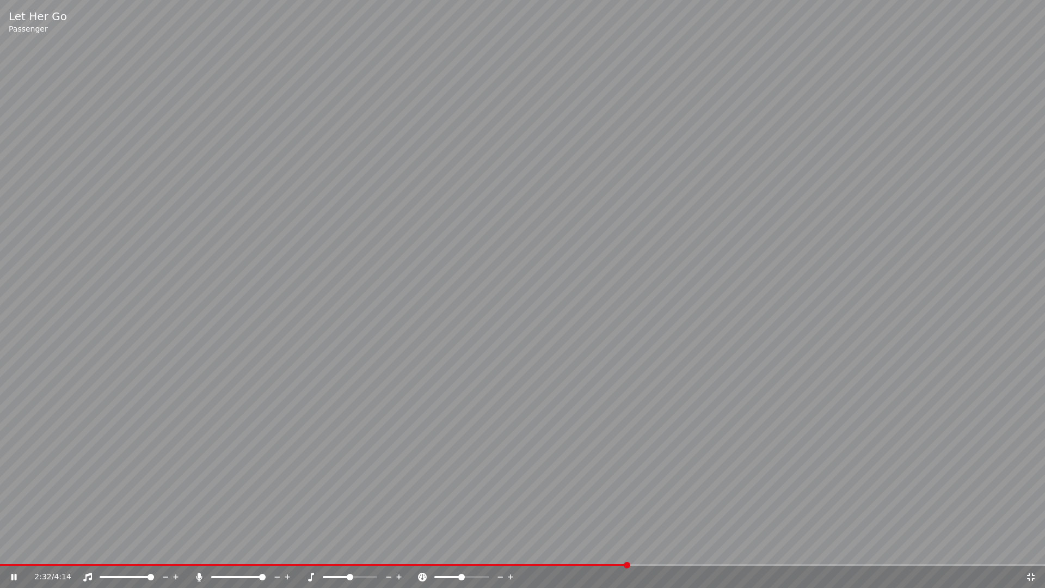
click at [1031, 549] on icon at bounding box center [1030, 576] width 11 height 9
